Goal: Find contact information: Find contact information

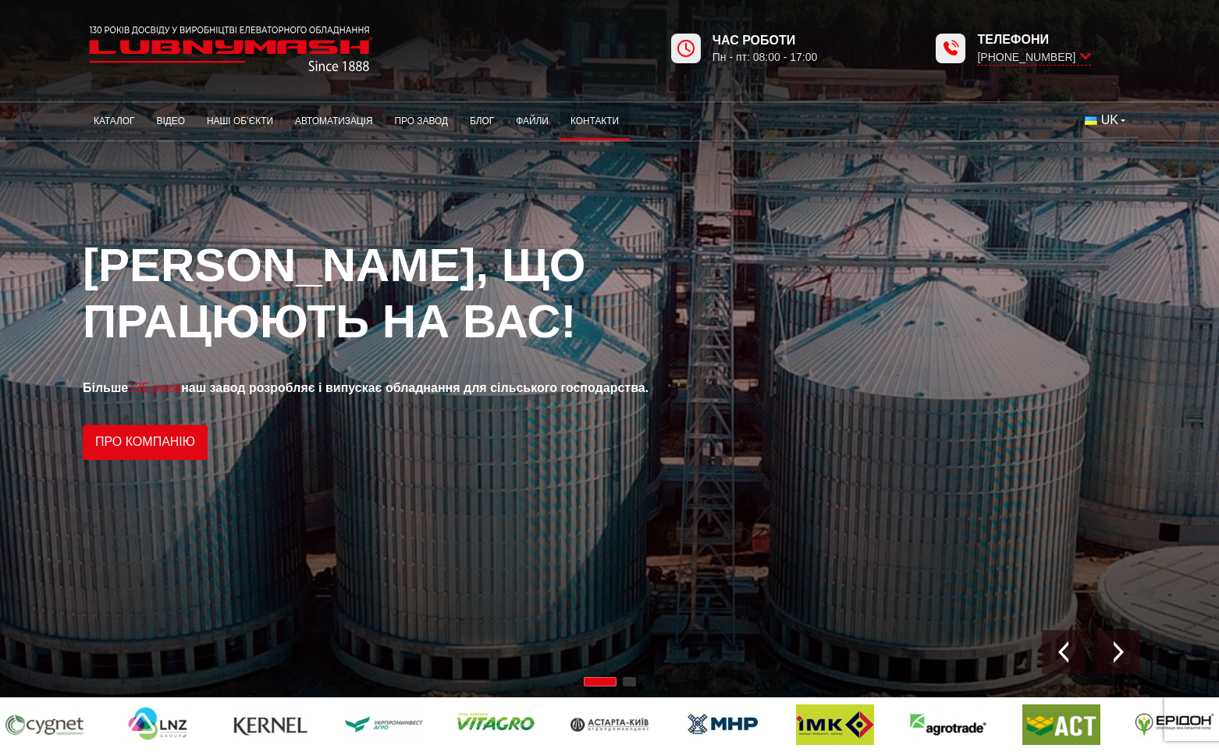
click at [587, 114] on link "Контакти" at bounding box center [595, 121] width 70 height 30
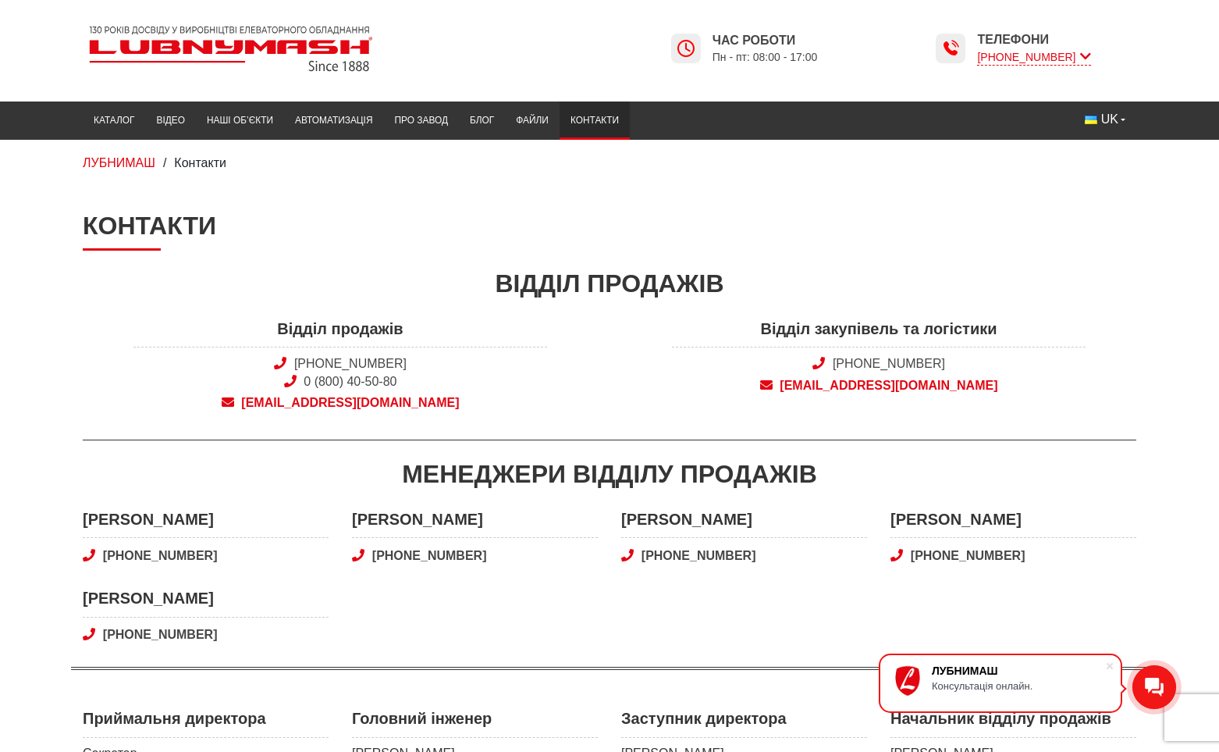
click at [1087, 58] on icon at bounding box center [1085, 56] width 11 height 15
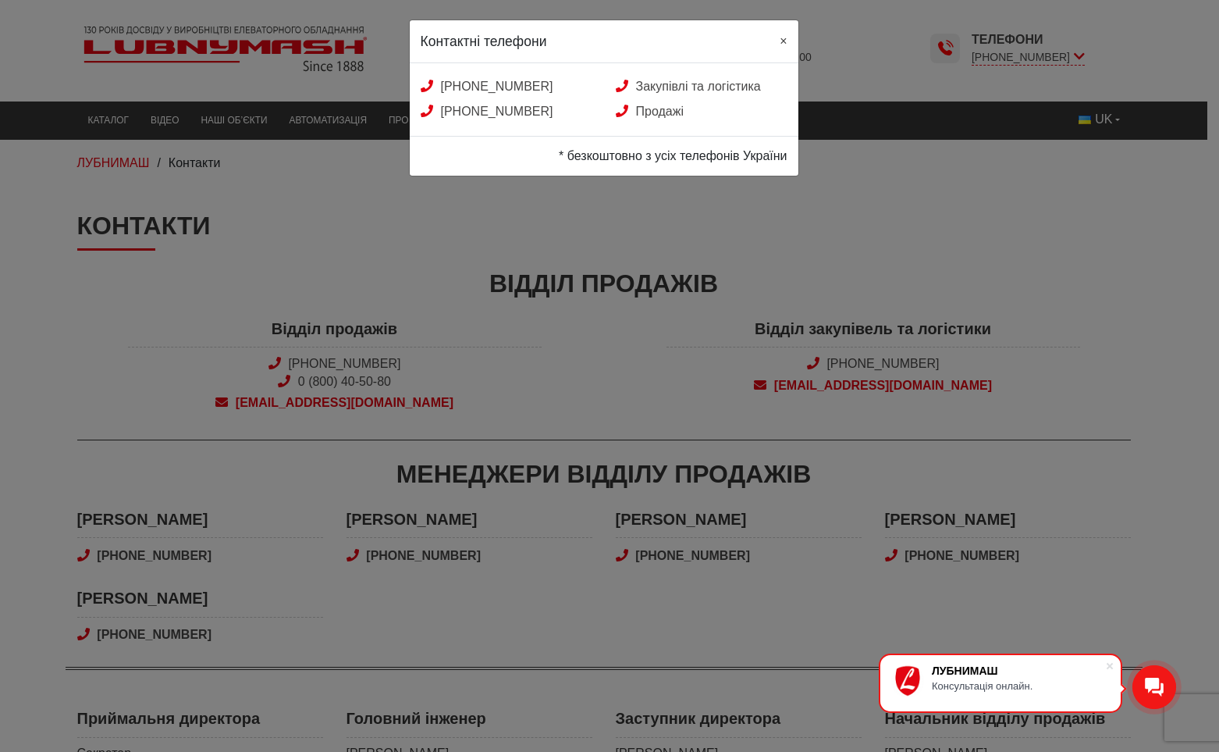
click at [785, 43] on span "×" at bounding box center [783, 40] width 7 height 13
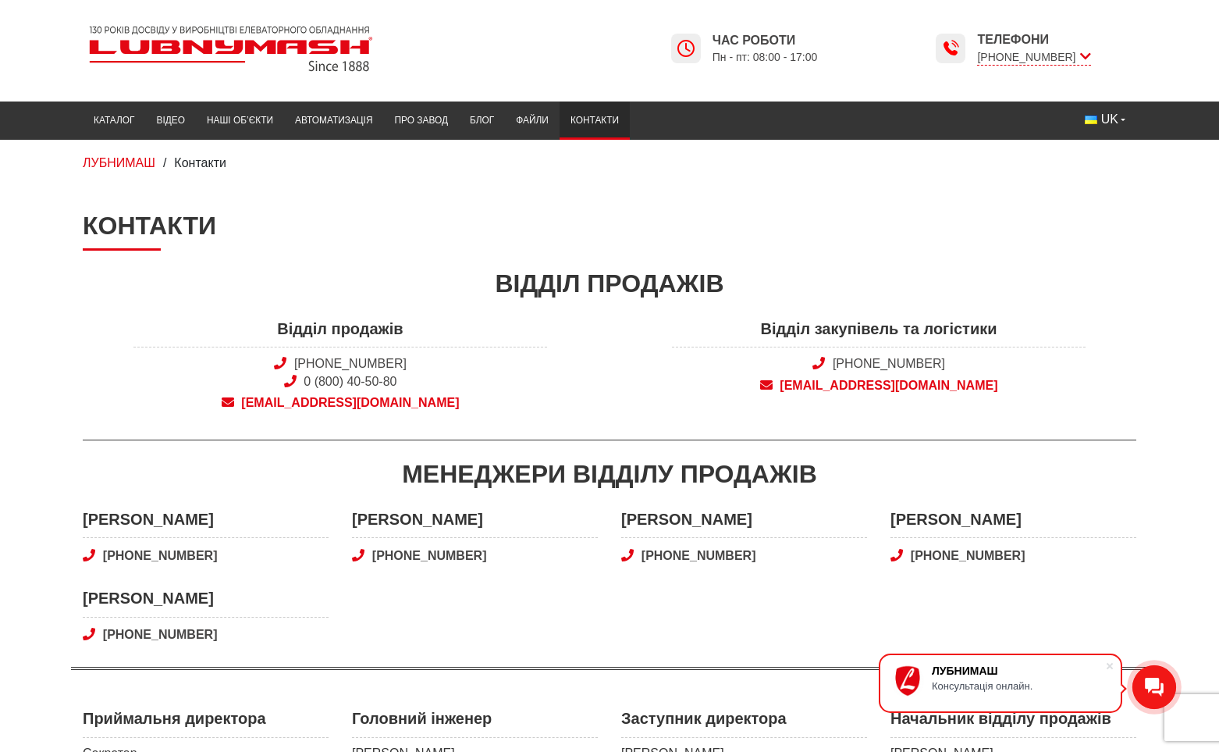
click at [275, 55] on img at bounding box center [231, 49] width 297 height 59
